Goal: Task Accomplishment & Management: Complete application form

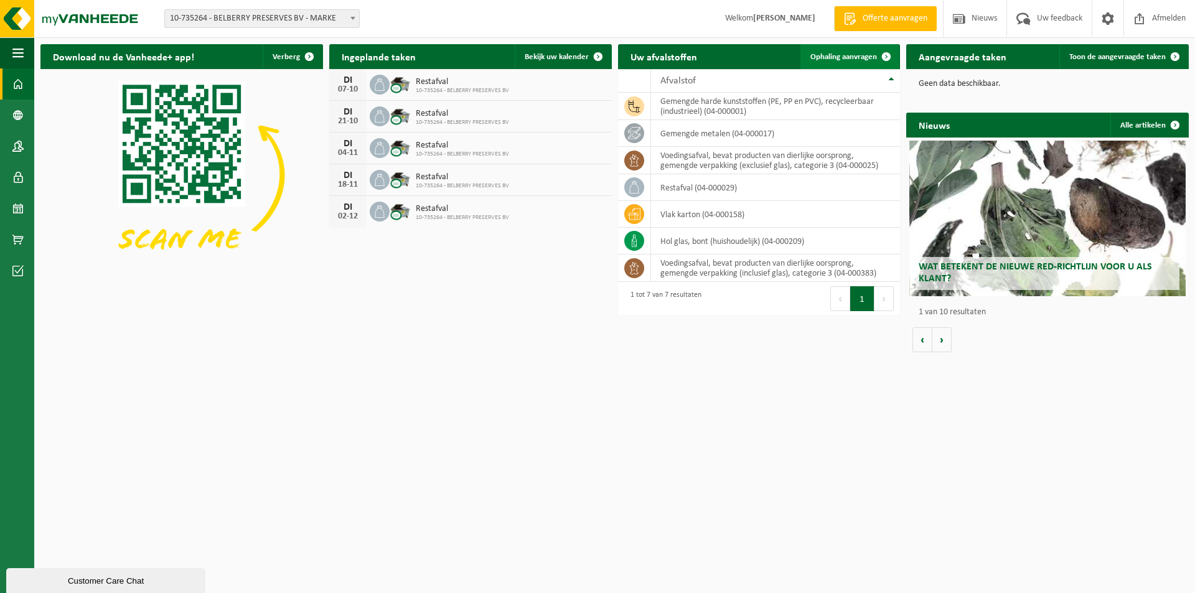
click at [864, 56] on span "Ophaling aanvragen" at bounding box center [843, 57] width 67 height 8
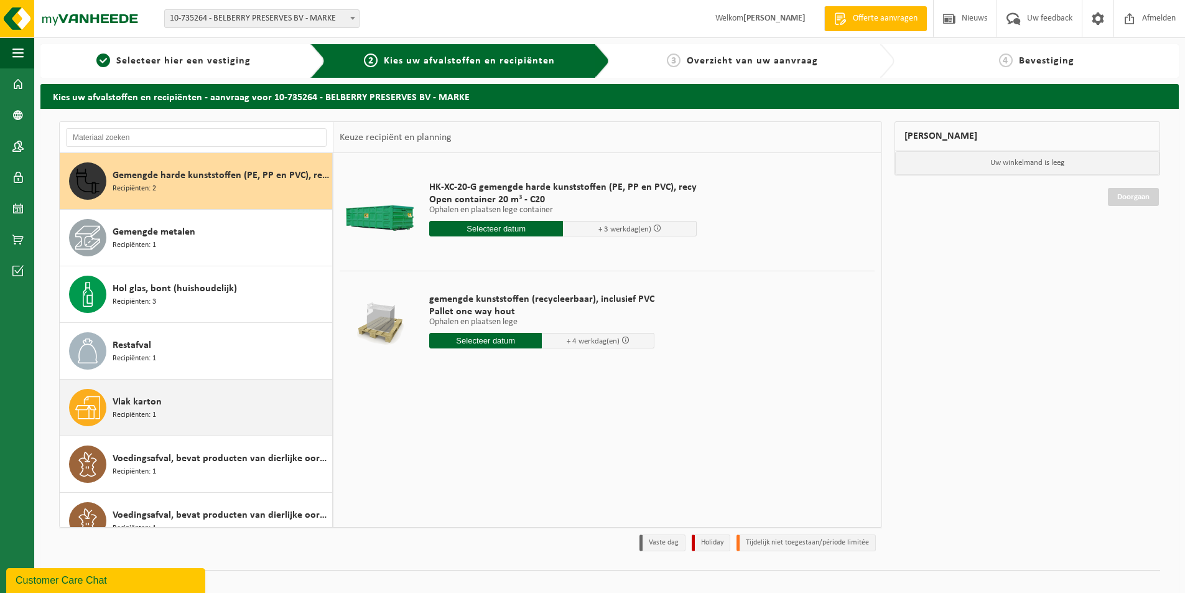
click at [139, 409] on span "Recipiënten: 1" at bounding box center [135, 415] width 44 height 12
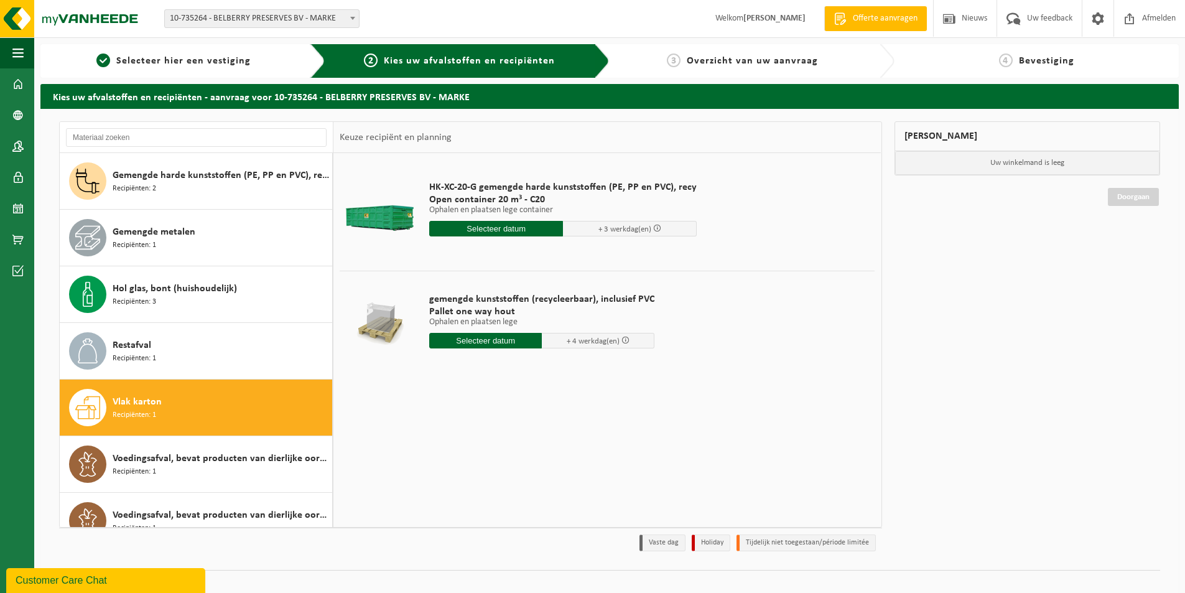
scroll to position [22, 0]
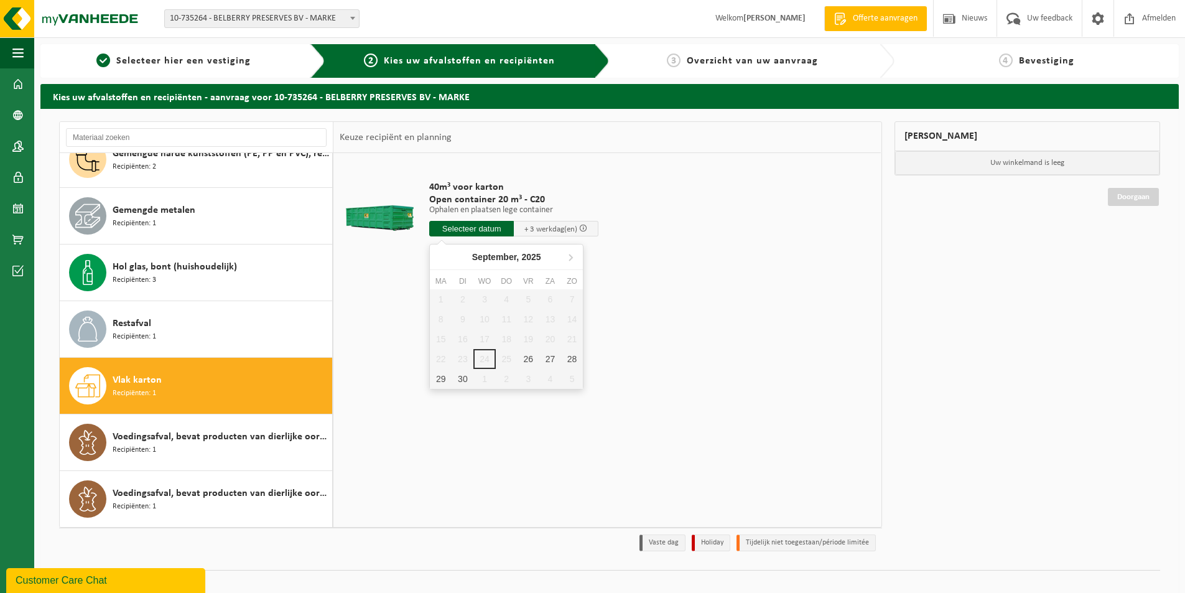
click at [455, 226] on input "text" at bounding box center [471, 229] width 85 height 16
click at [528, 353] on div "26" at bounding box center [529, 359] width 22 height 20
type input "Van 2025-09-26"
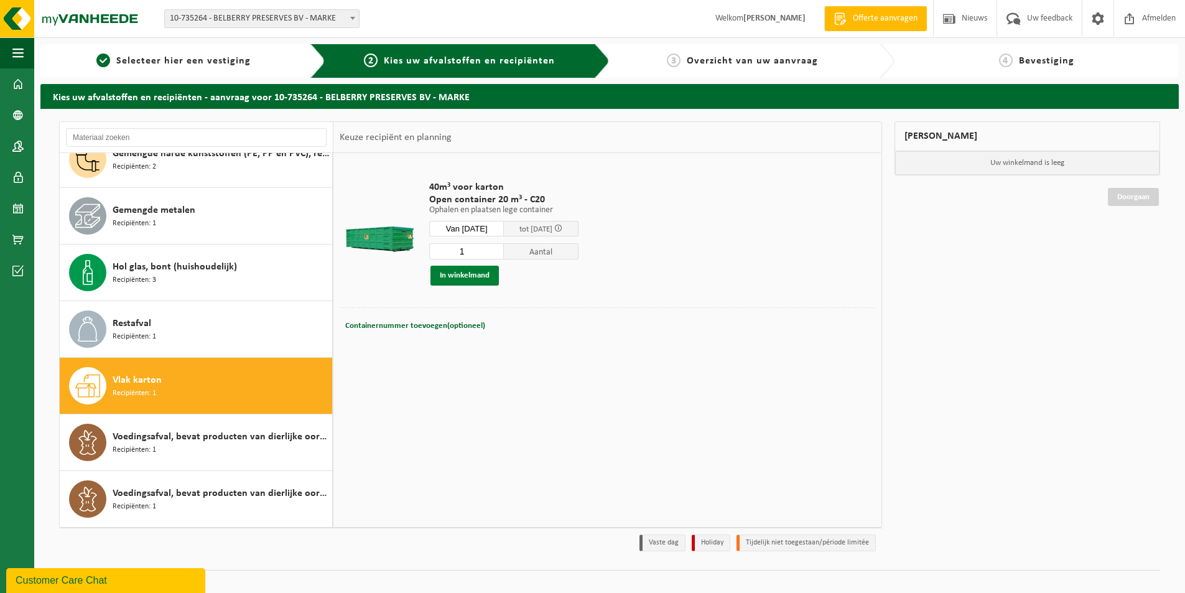
click at [461, 273] on button "In winkelmand" at bounding box center [465, 276] width 68 height 20
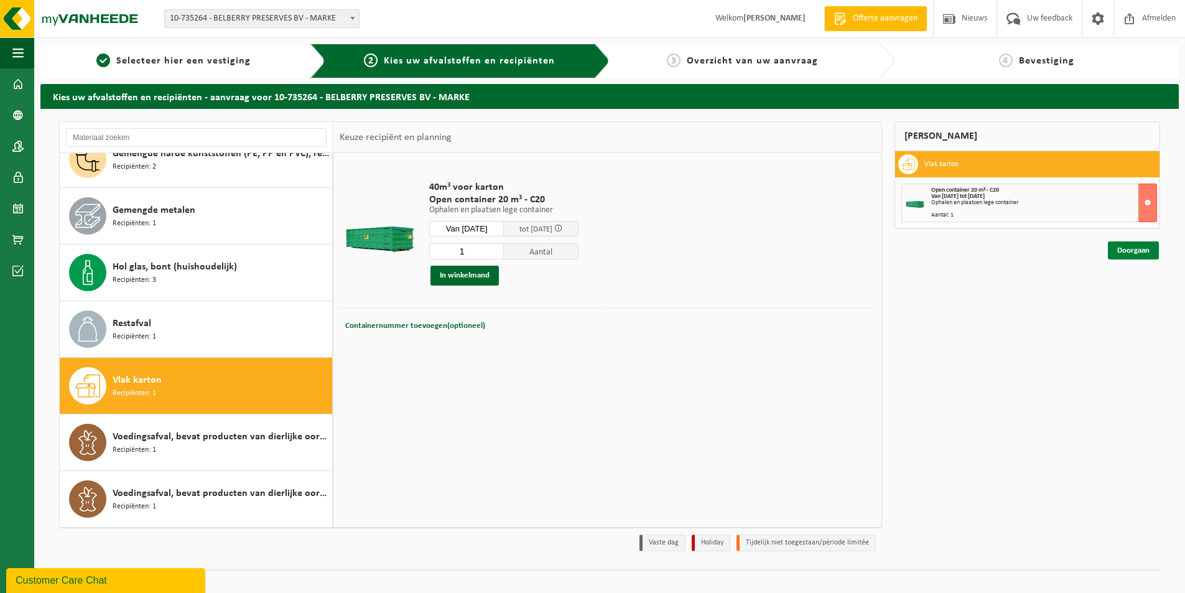
click at [1128, 246] on link "Doorgaan" at bounding box center [1133, 250] width 51 height 18
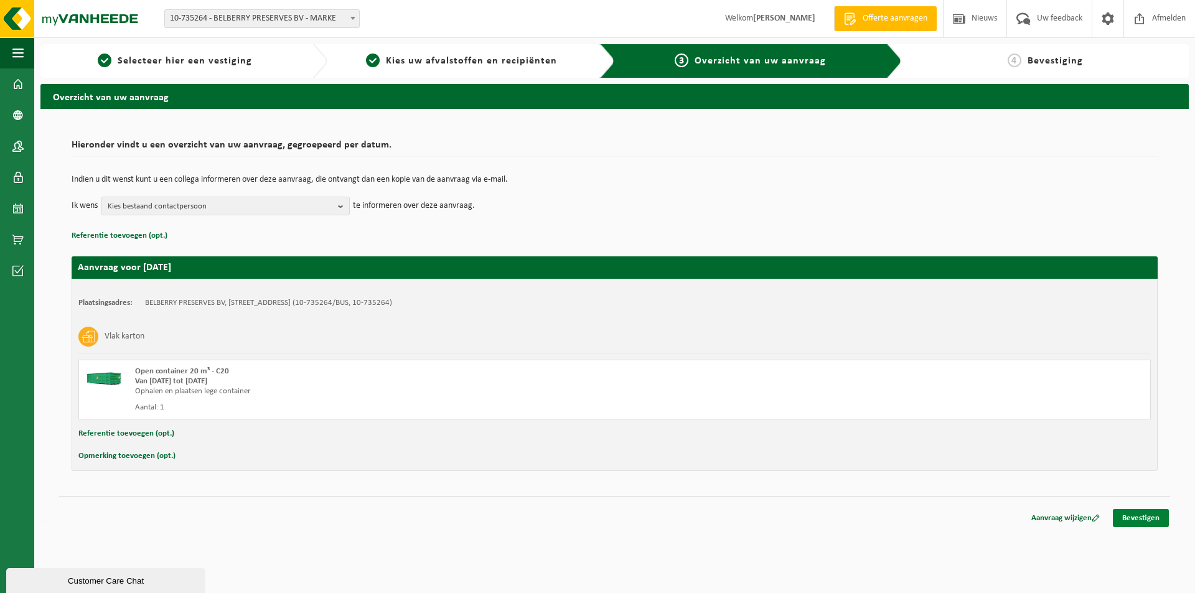
click at [1141, 517] on link "Bevestigen" at bounding box center [1141, 518] width 56 height 18
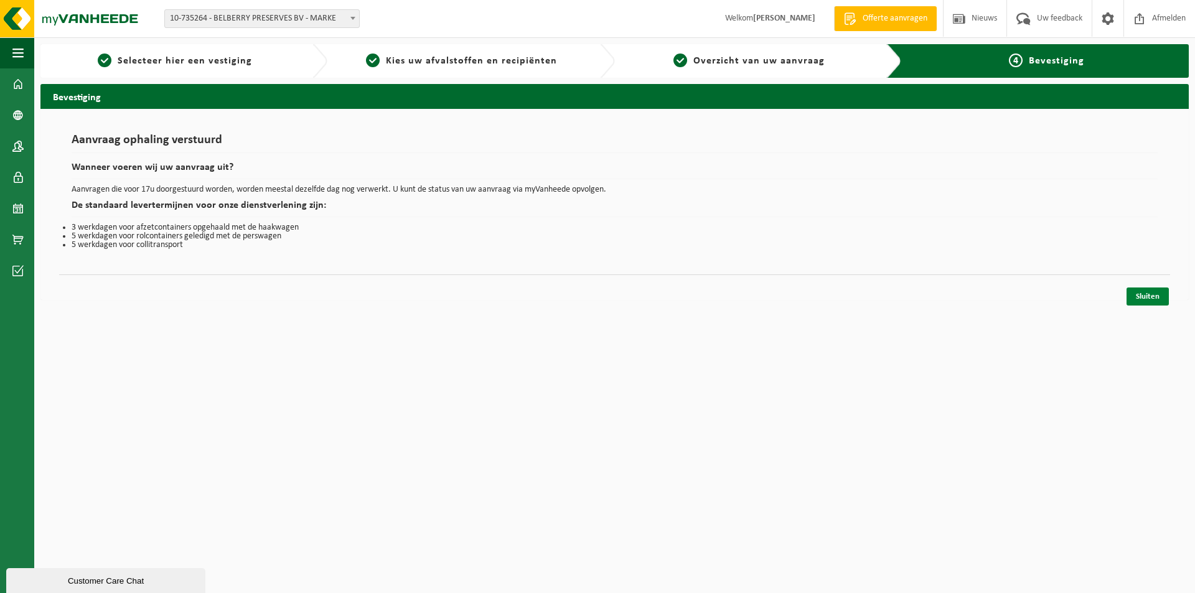
click at [1148, 299] on link "Sluiten" at bounding box center [1147, 297] width 42 height 18
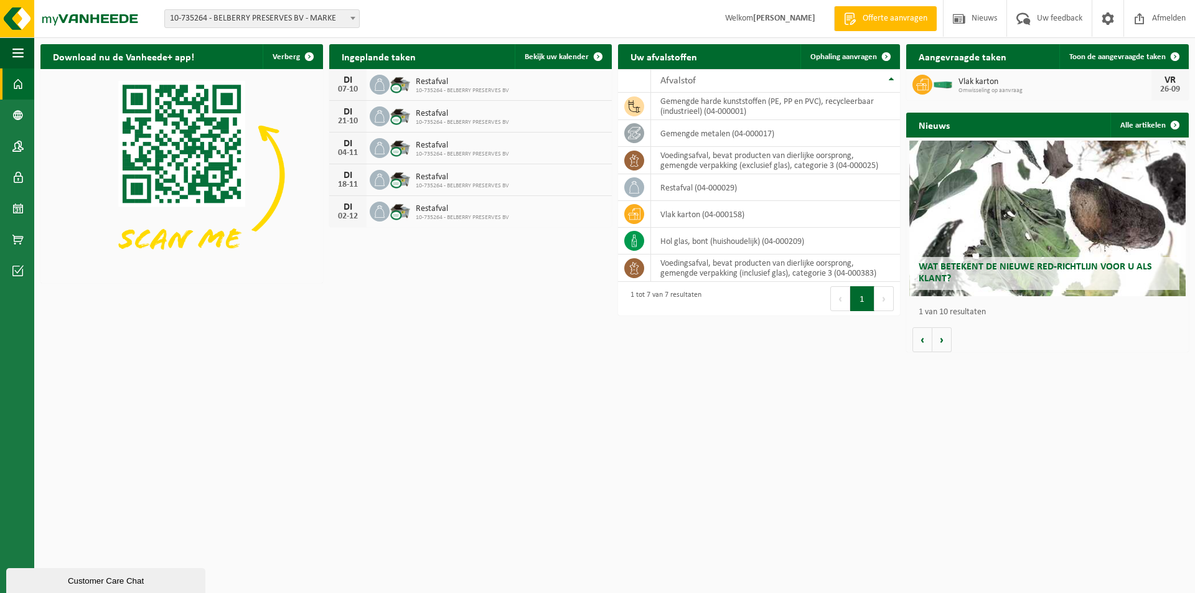
click at [551, 488] on html "Vestiging: 10-735264 - BELBERRY PRESERVES BV - MARKE 10-735264 - BELBERRY PRESE…" at bounding box center [597, 296] width 1195 height 593
